Goal: Information Seeking & Learning: Learn about a topic

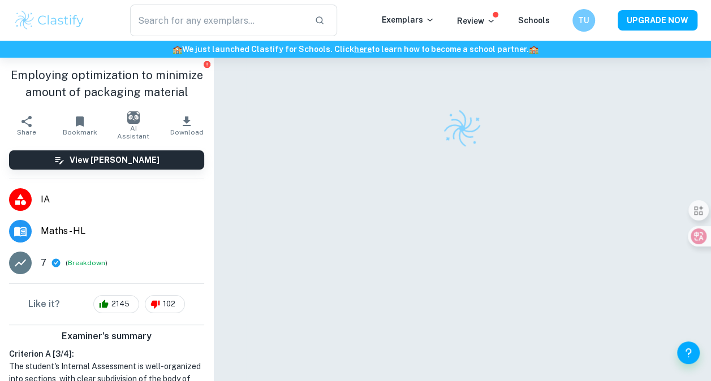
scroll to position [58, 0]
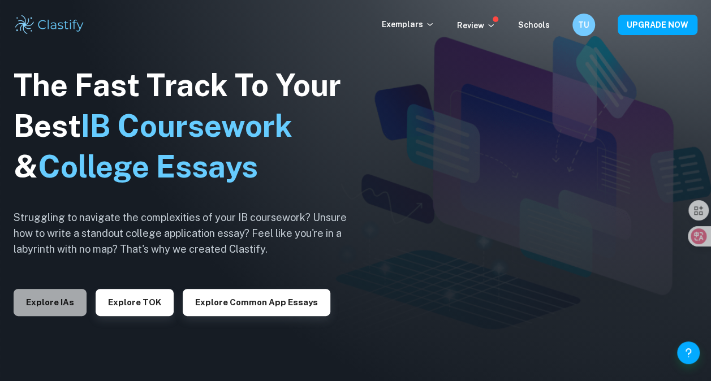
click at [53, 294] on button "Explore IAs" at bounding box center [50, 302] width 73 height 27
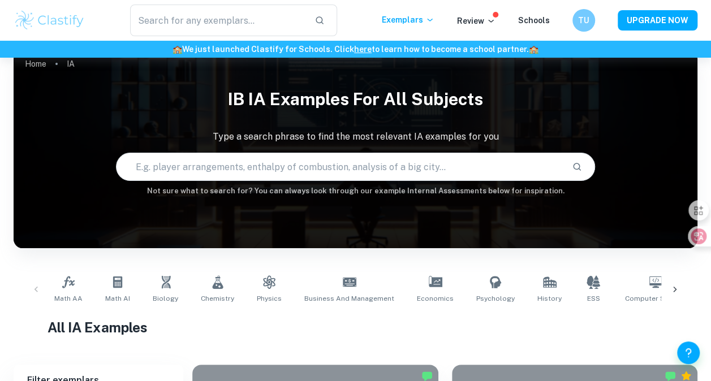
scroll to position [46, 0]
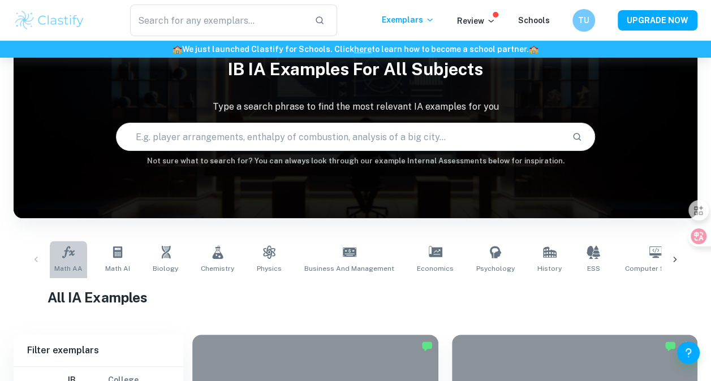
click at [64, 260] on link "Math AA" at bounding box center [68, 259] width 37 height 37
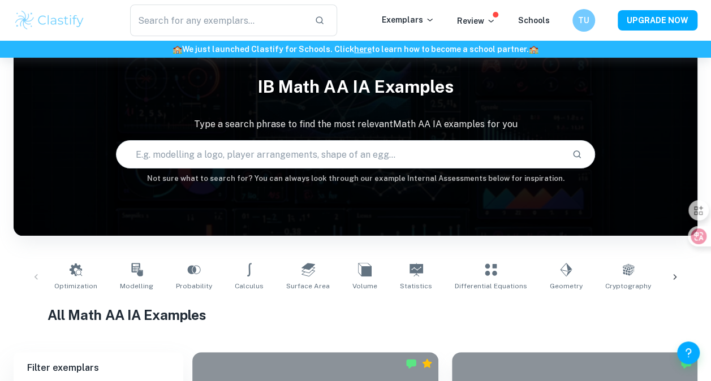
scroll to position [68, 0]
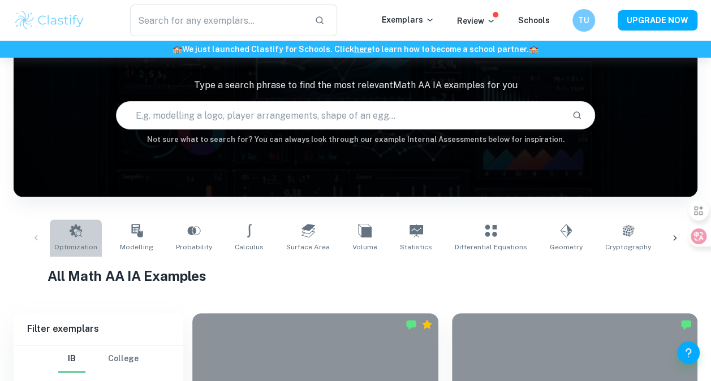
click at [68, 249] on span "Optimization" at bounding box center [75, 247] width 43 height 10
type input "Optimization"
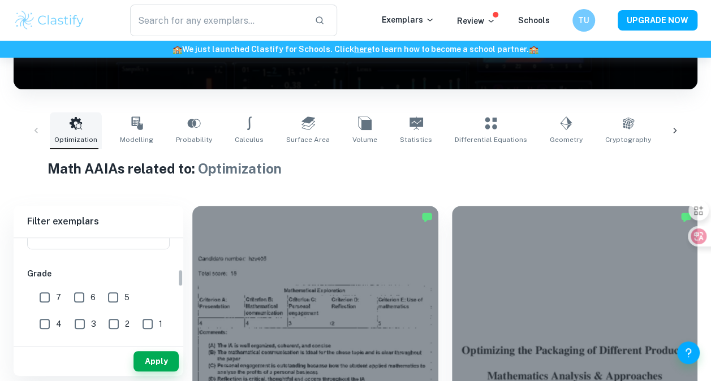
scroll to position [193, 0]
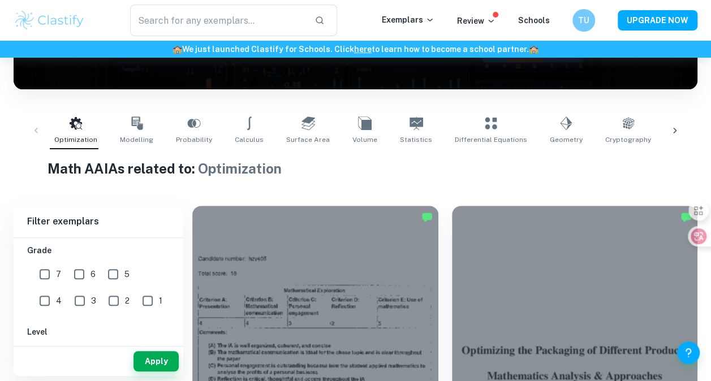
click at [46, 276] on input "7" at bounding box center [44, 274] width 23 height 23
checkbox input "true"
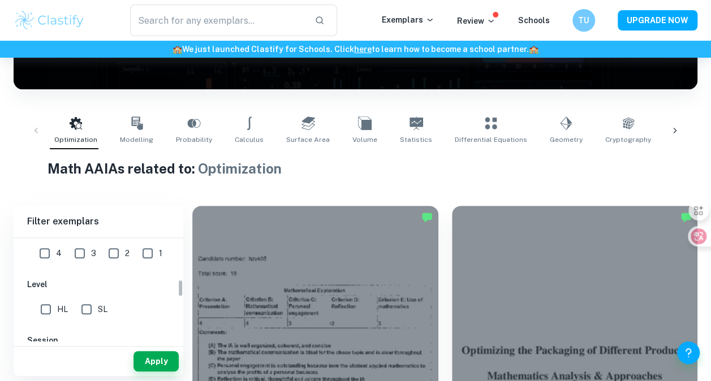
scroll to position [265, 0]
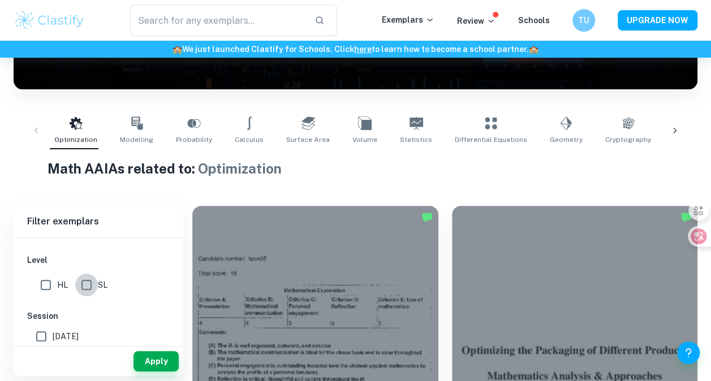
click at [84, 282] on input "SL" at bounding box center [86, 285] width 23 height 23
checkbox input "true"
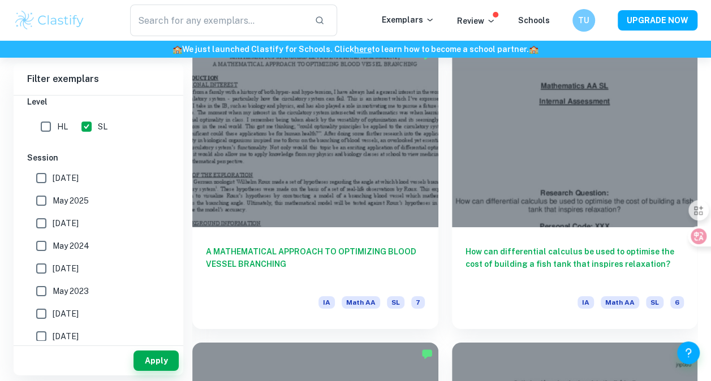
scroll to position [3935, 0]
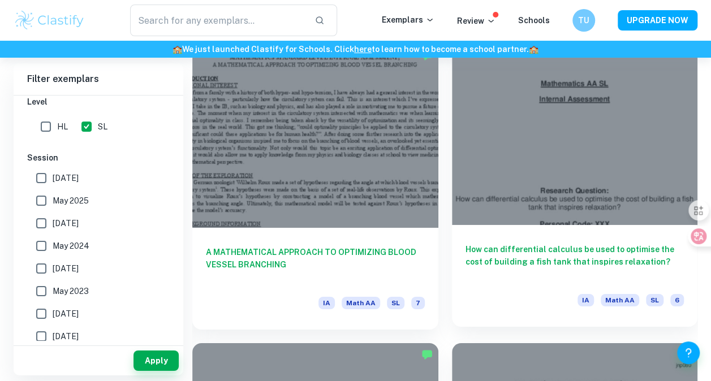
click at [542, 150] on div at bounding box center [575, 133] width 246 height 184
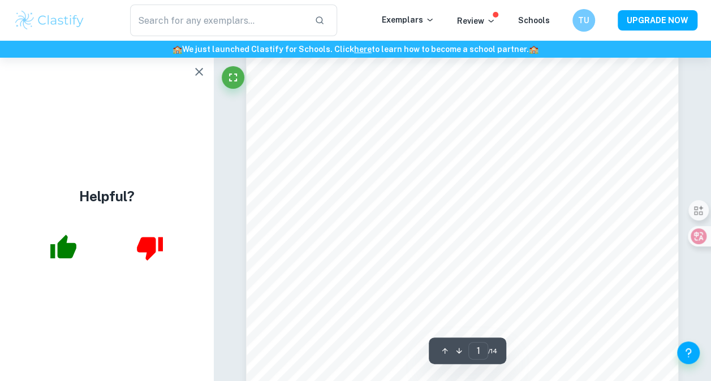
scroll to position [106, 0]
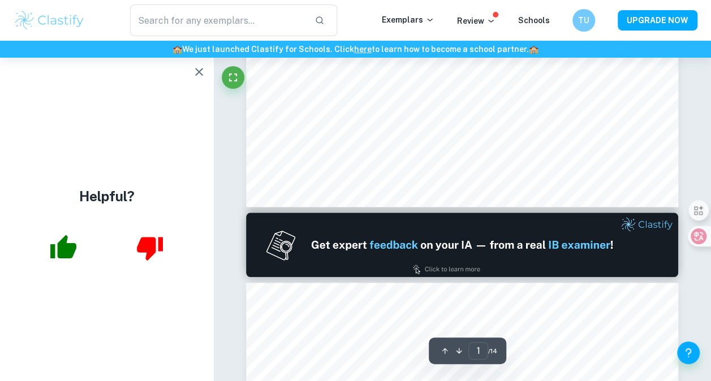
type input "2"
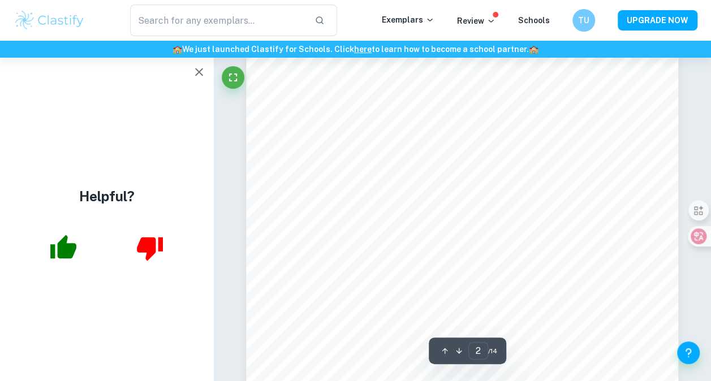
scroll to position [798, 0]
